Goal: Information Seeking & Learning: Find specific fact

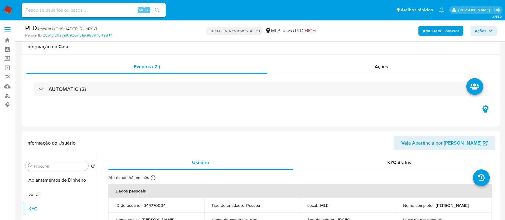
select select "10"
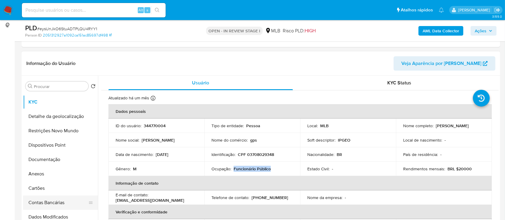
scroll to position [40, 0]
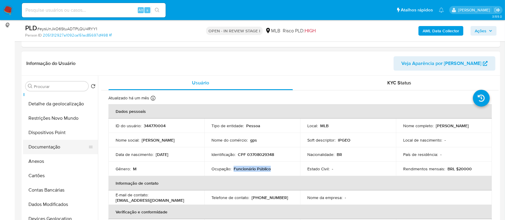
drag, startPoint x: 48, startPoint y: 154, endPoint x: 50, endPoint y: 149, distance: 4.7
click at [49, 151] on ul "Adiantamentos de Dinheiro Geral KYC Detalhe da geolocalização Restrições Novo M…" at bounding box center [60, 160] width 75 height 135
click at [52, 146] on button "Documentação" at bounding box center [58, 147] width 70 height 14
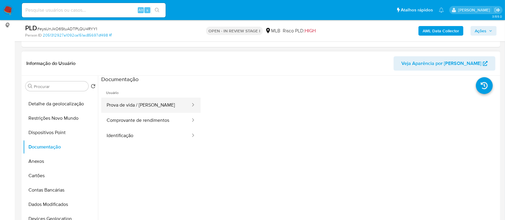
click at [132, 103] on button "Prova de vida / [PERSON_NAME]" at bounding box center [146, 105] width 90 height 15
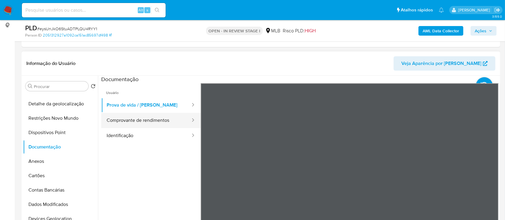
click at [128, 123] on button "Comprovante de rendimentos" at bounding box center [146, 120] width 90 height 15
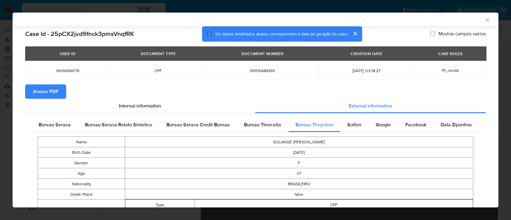
select select "10"
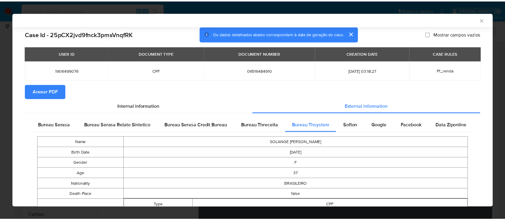
scroll to position [398, 0]
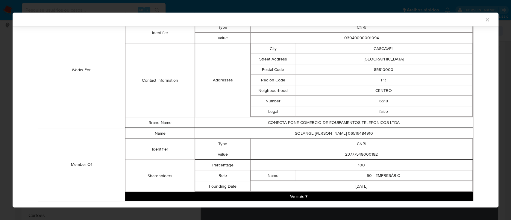
click at [483, 20] on div "AML Data Collector" at bounding box center [256, 20] width 486 height 14
drag, startPoint x: 481, startPoint y: 19, endPoint x: 478, endPoint y: 22, distance: 3.8
click at [485, 21] on icon "Fechar a janela" at bounding box center [488, 20] width 6 height 6
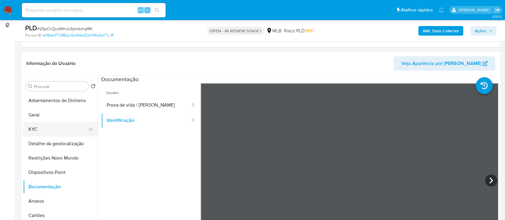
click at [33, 129] on button "KYC" at bounding box center [58, 129] width 70 height 14
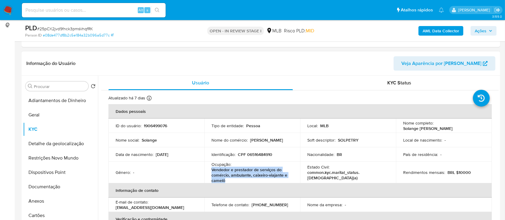
drag, startPoint x: 228, startPoint y: 180, endPoint x: 207, endPoint y: 172, distance: 22.4
click at [206, 172] on td "Ocupação : Vendedor e prestador de serviços do comércio, ambulante, caixeiro-vi…" at bounding box center [252, 173] width 96 height 22
copy p "Vendedor e prestador de serviços do comércio, ambulante, caixeiro-viajante e ca…"
click at [48, 184] on button "Documentação" at bounding box center [58, 187] width 70 height 14
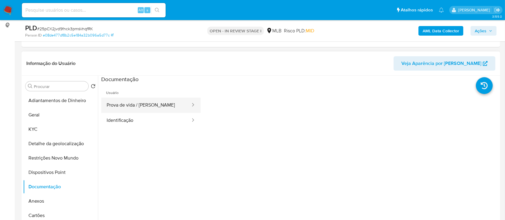
click at [156, 104] on button "Prova de vida / [PERSON_NAME]" at bounding box center [146, 105] width 90 height 15
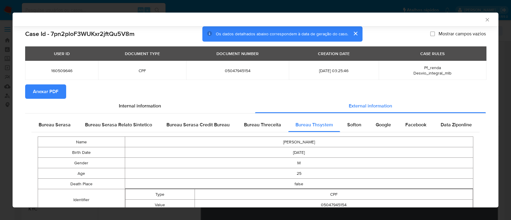
select select "10"
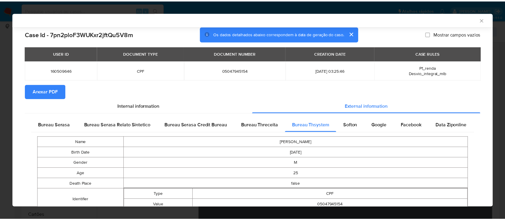
scroll to position [148, 0]
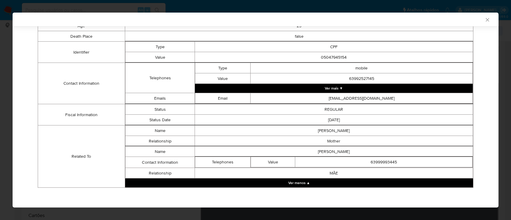
click at [486, 19] on icon "Fechar a janela" at bounding box center [487, 19] width 3 height 3
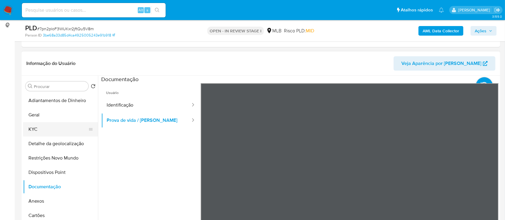
click at [40, 124] on button "KYC" at bounding box center [58, 129] width 70 height 14
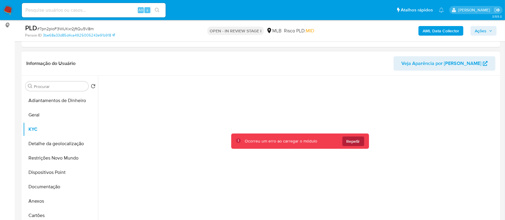
click at [355, 141] on span "Repetir" at bounding box center [353, 142] width 13 height 10
click at [353, 140] on span "Repetir" at bounding box center [353, 142] width 13 height 10
click at [348, 140] on span "Repetir" at bounding box center [353, 142] width 13 height 10
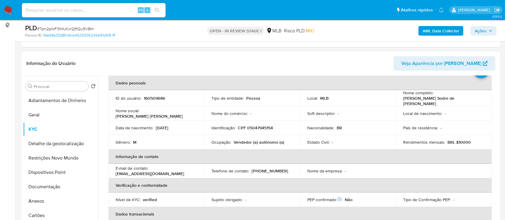
scroll to position [40, 0]
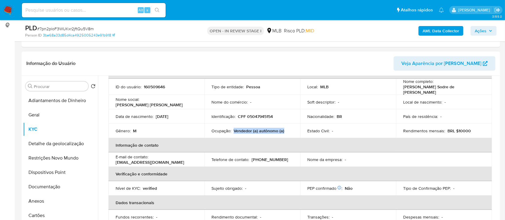
drag, startPoint x: 284, startPoint y: 129, endPoint x: 233, endPoint y: 128, distance: 50.9
click at [233, 128] on div "Ocupação : Vendedor (a) autônomo (a)" at bounding box center [251, 130] width 81 height 5
copy p "Vendedor (a) autônomo (a)"
click at [53, 188] on button "Documentação" at bounding box center [58, 187] width 70 height 14
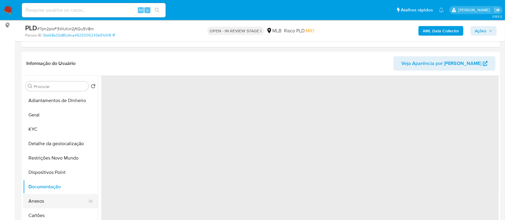
scroll to position [0, 0]
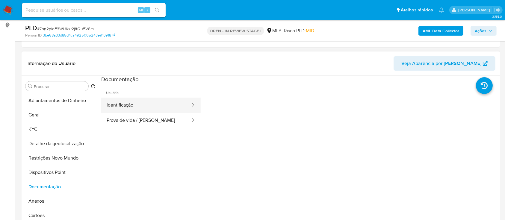
click at [139, 104] on button "Identificação" at bounding box center [146, 105] width 90 height 15
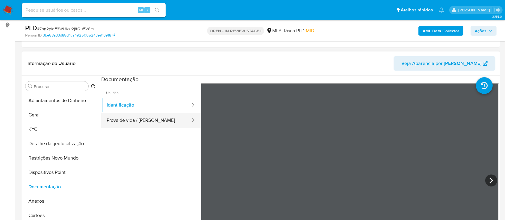
drag, startPoint x: 154, startPoint y: 121, endPoint x: 167, endPoint y: 118, distance: 13.2
click at [154, 120] on button "Prova de vida / [PERSON_NAME]" at bounding box center [146, 120] width 90 height 15
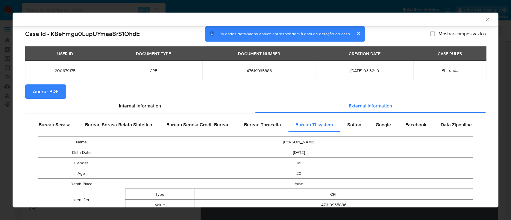
select select "10"
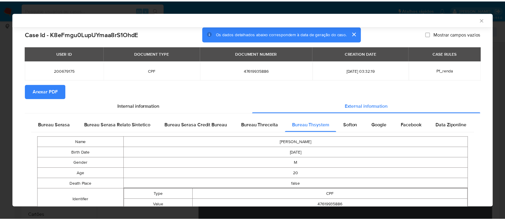
scroll to position [129, 0]
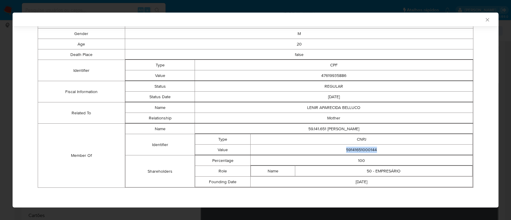
click at [485, 19] on icon "Fechar a janela" at bounding box center [488, 20] width 6 height 6
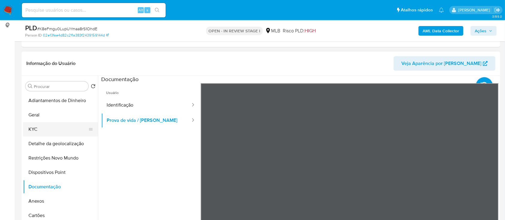
click at [36, 128] on button "KYC" at bounding box center [58, 129] width 70 height 14
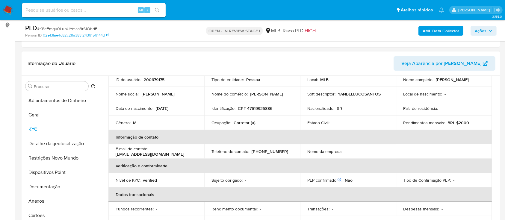
scroll to position [0, 0]
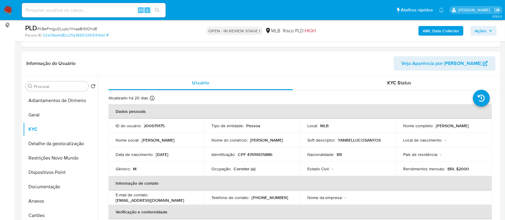
drag, startPoint x: 181, startPoint y: 153, endPoint x: 155, endPoint y: 157, distance: 26.3
click at [155, 157] on div "Data de nascimento : 19/07/2005" at bounding box center [156, 154] width 81 height 5
copy div "19/07/2005"
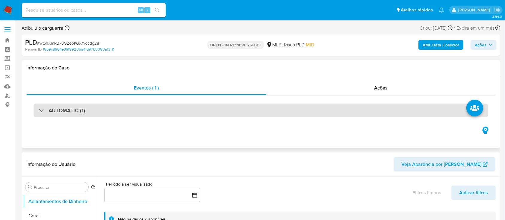
select select "10"
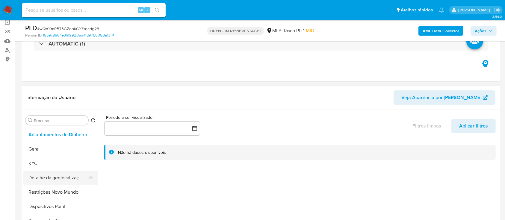
scroll to position [80, 0]
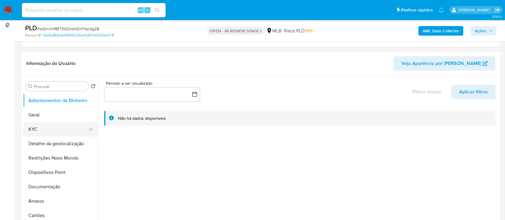
click at [32, 122] on button "KYC" at bounding box center [58, 129] width 70 height 14
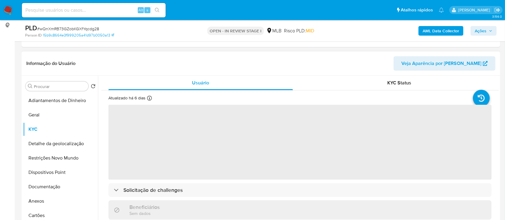
scroll to position [40, 0]
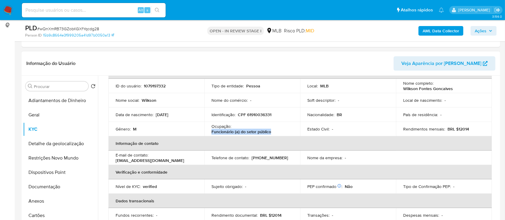
drag, startPoint x: 274, startPoint y: 132, endPoint x: 222, endPoint y: 134, distance: 51.8
click at [205, 131] on td "Ocupação : Funcionário (a) do setor público" at bounding box center [252, 129] width 96 height 14
copy p "Funcionário (a) do setor público"
click at [50, 187] on button "Documentação" at bounding box center [58, 187] width 70 height 14
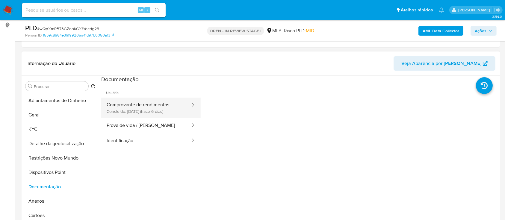
click at [130, 107] on button "Comprovante de rendimentos Concluído: [DATE] (hace 6 días)" at bounding box center [146, 108] width 90 height 20
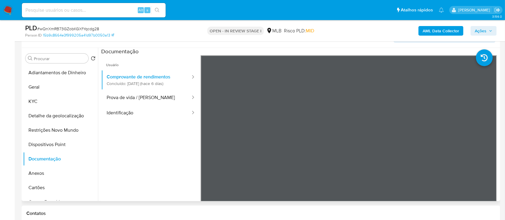
scroll to position [120, 0]
